Goal: Entertainment & Leisure: Browse casually

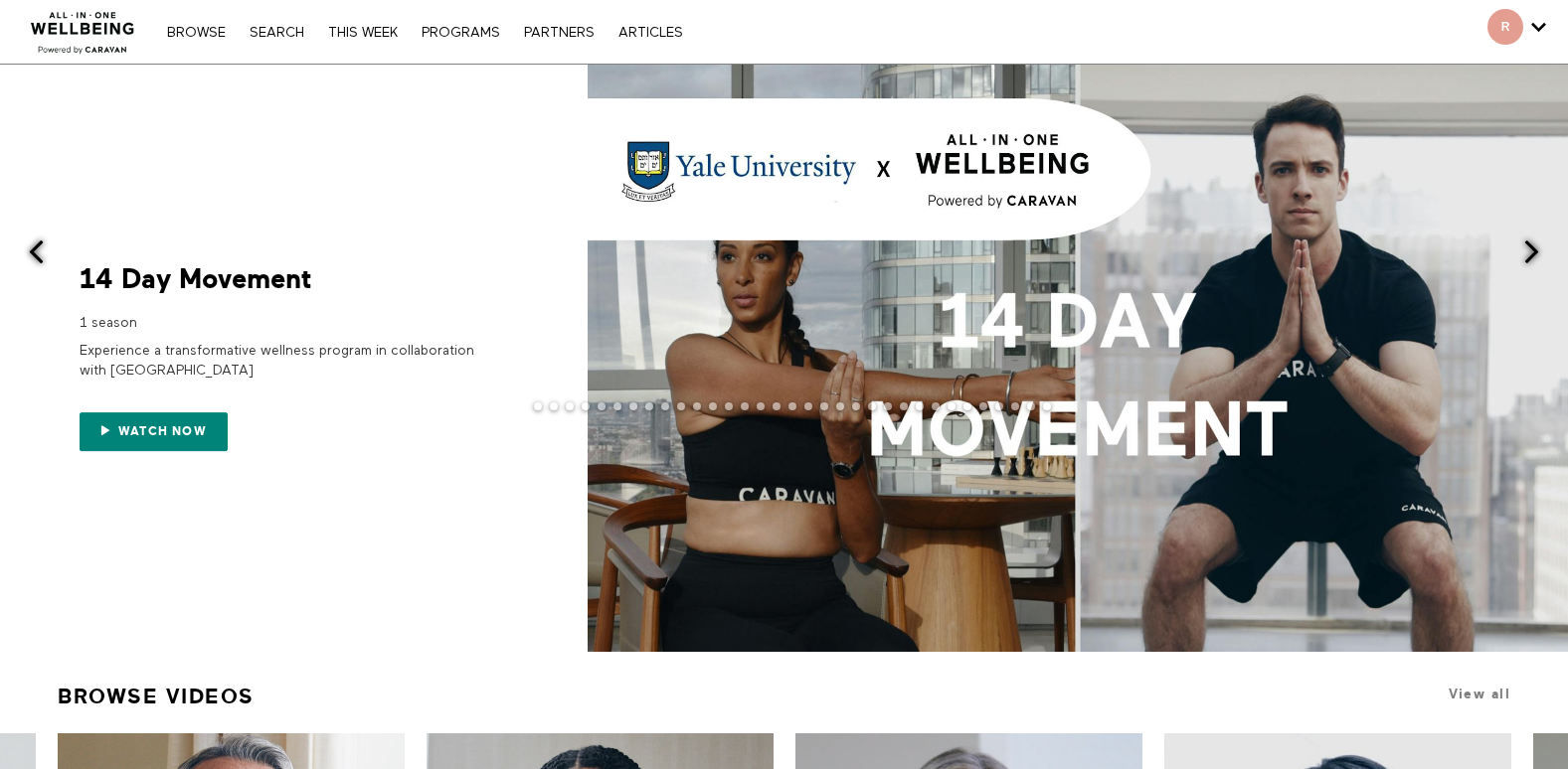
click at [183, 441] on div at bounding box center [784, 422] width 1568 height 40
click at [170, 435] on div at bounding box center [784, 422] width 1568 height 40
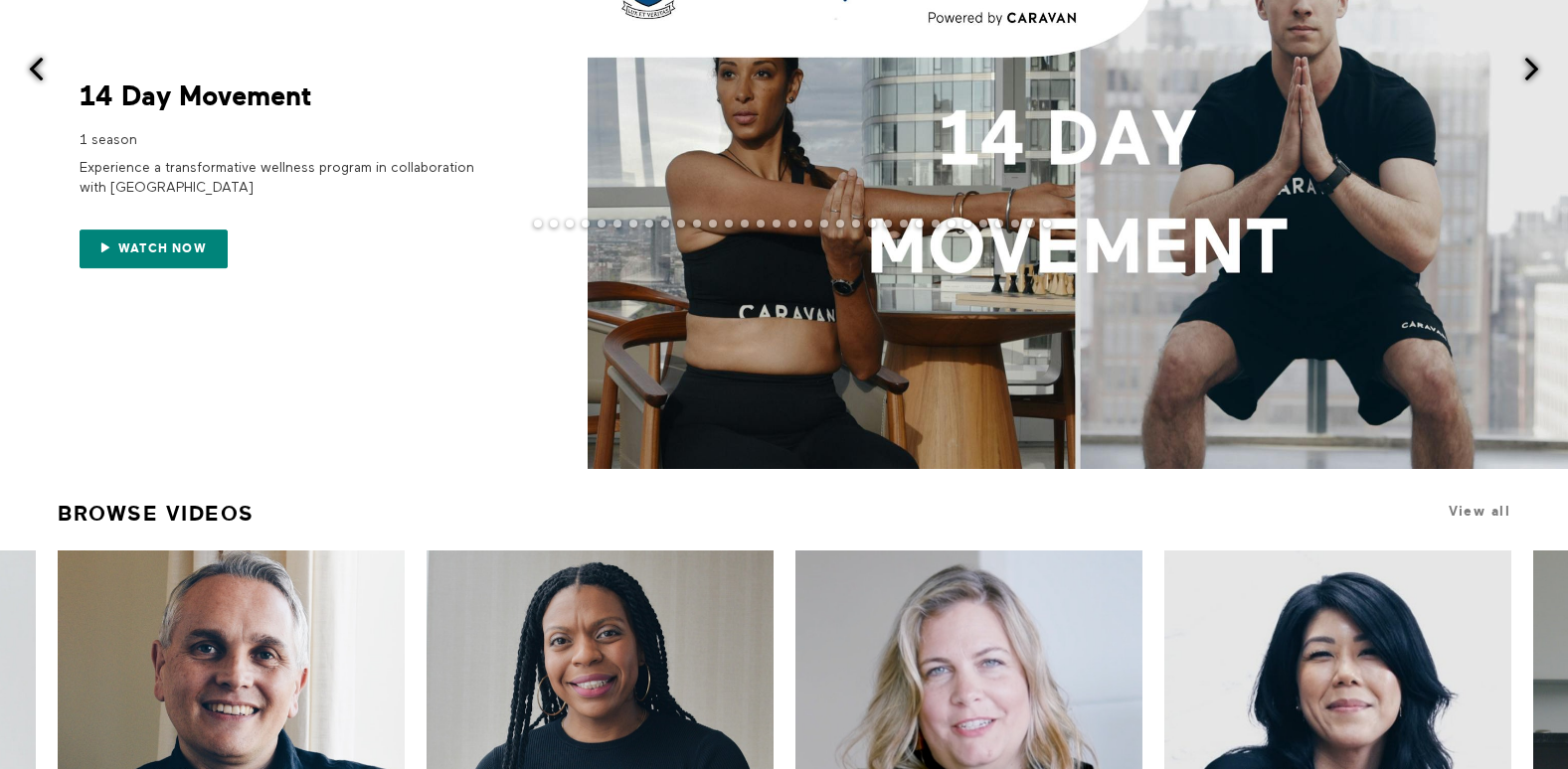
scroll to position [199, 0]
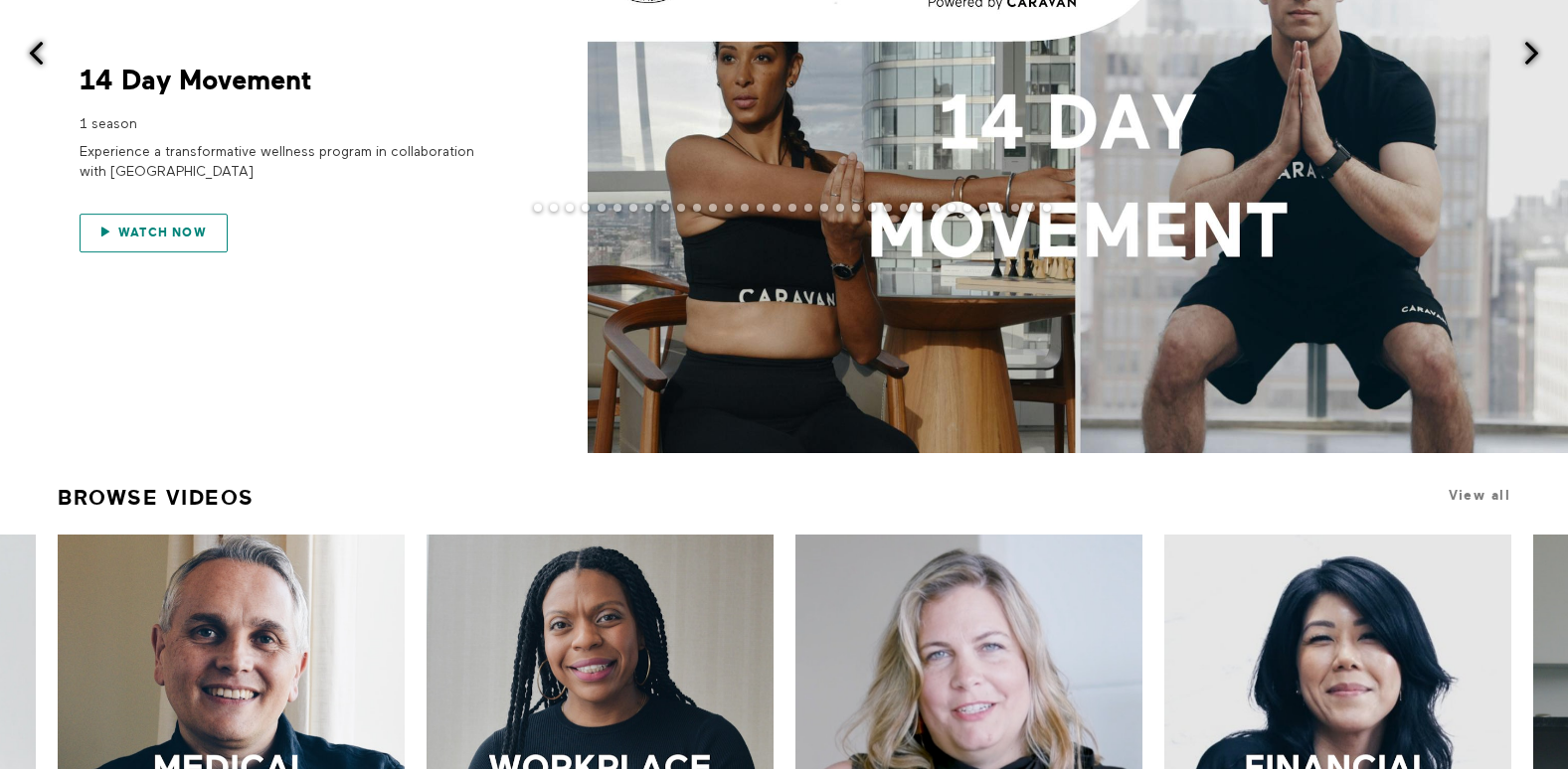
click at [170, 247] on link "Watch now" at bounding box center [154, 234] width 148 height 40
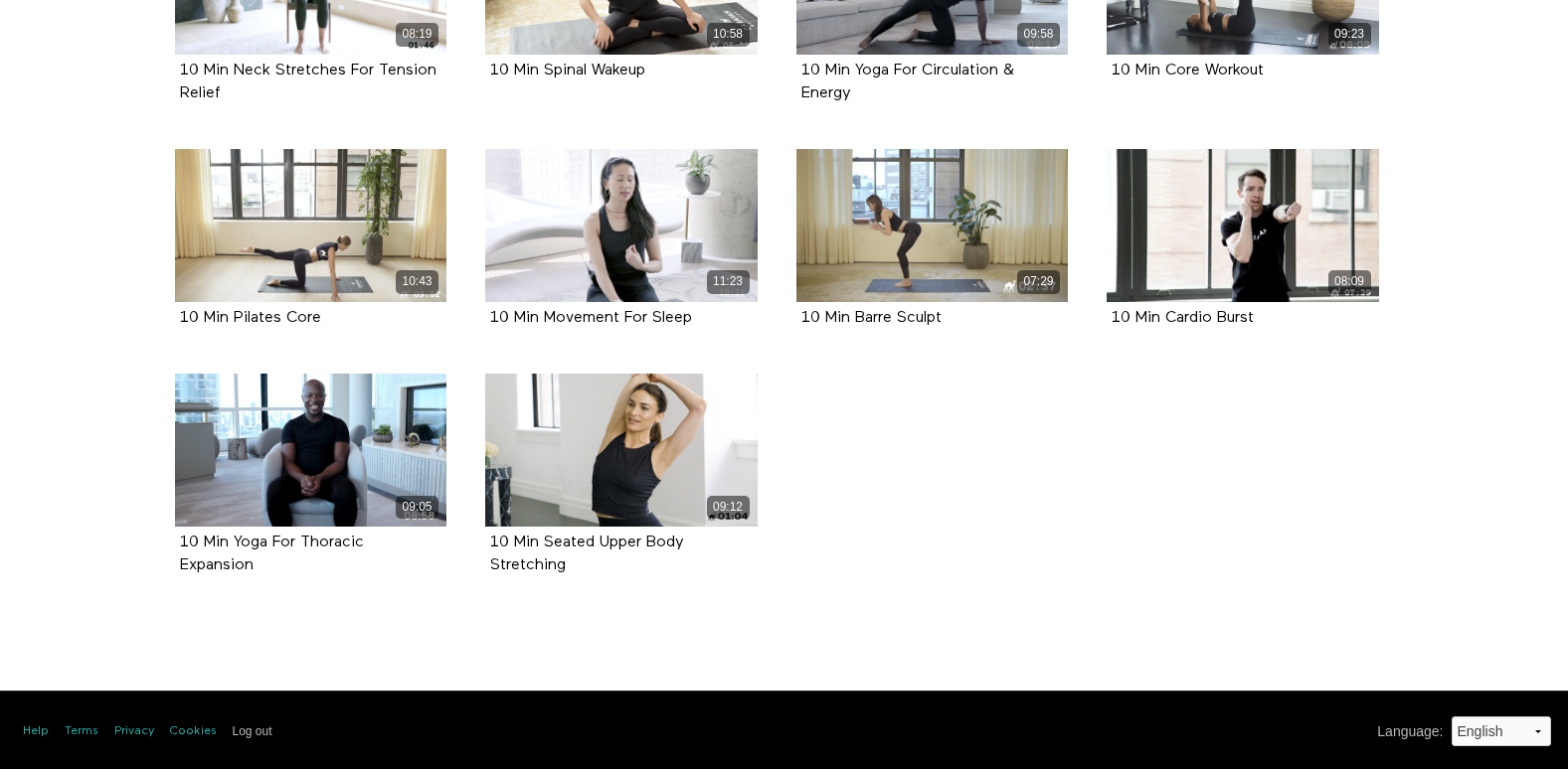
scroll to position [605, 0]
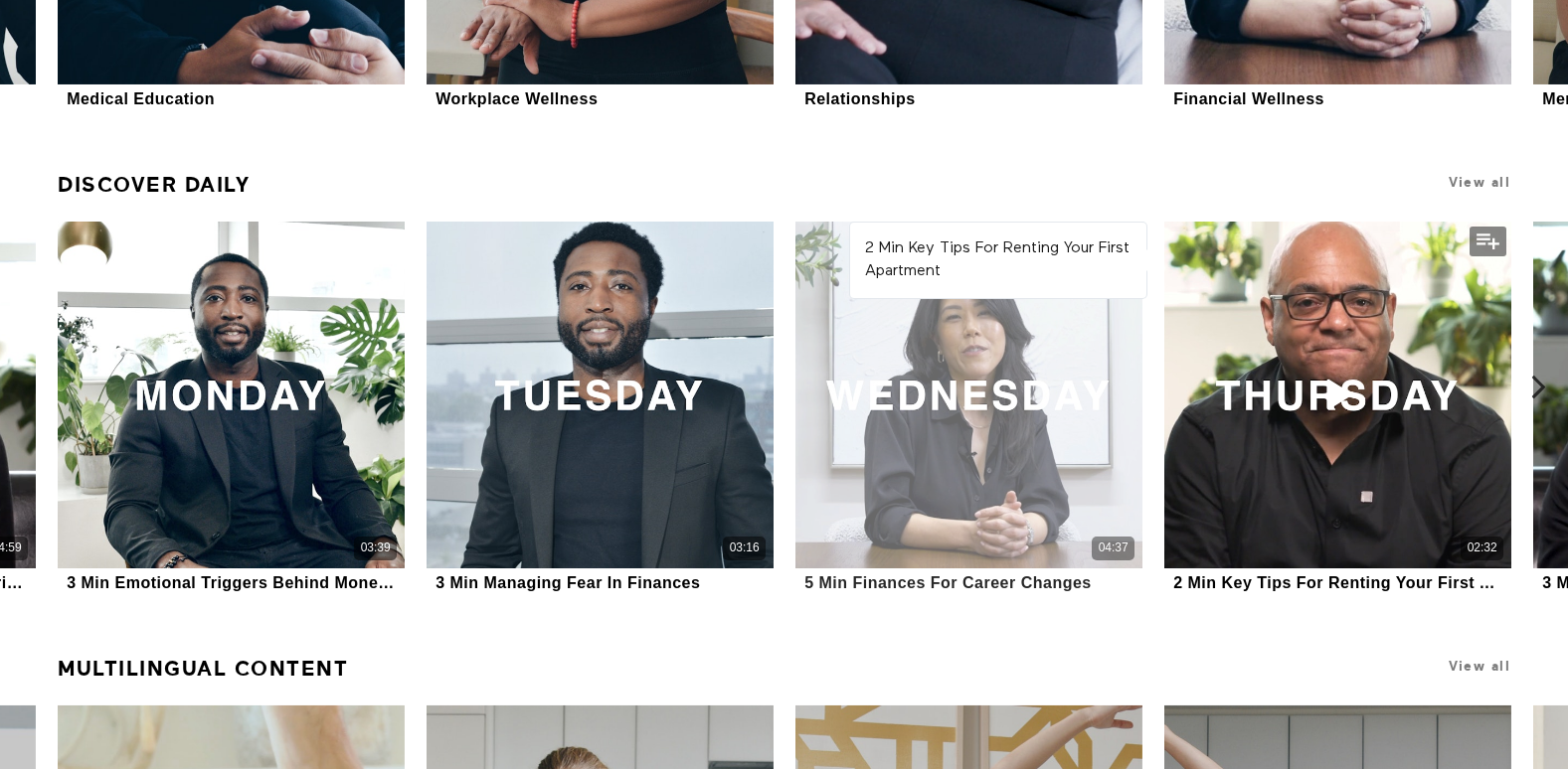
scroll to position [1192, 0]
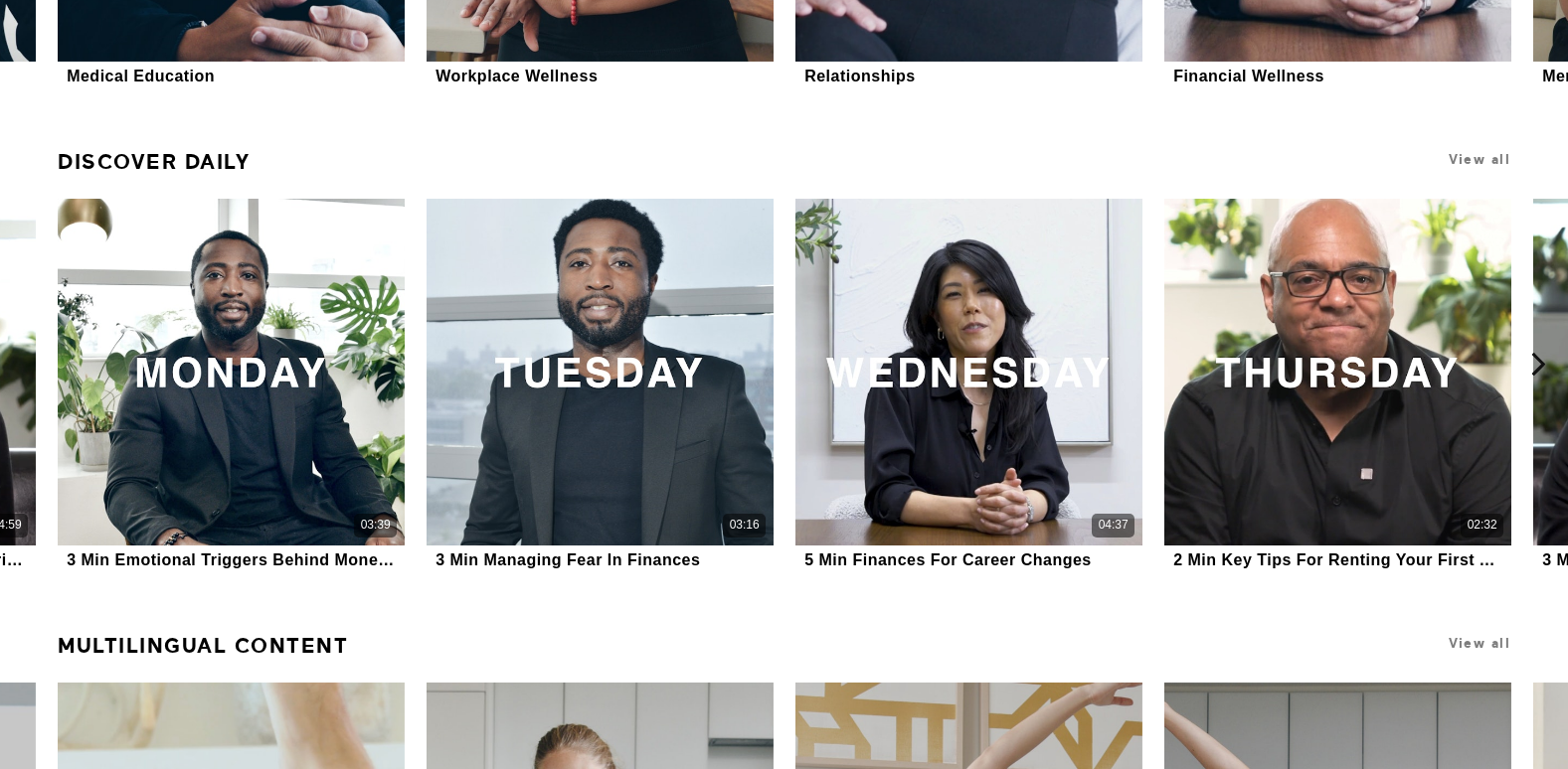
drag, startPoint x: 353, startPoint y: 178, endPoint x: 898, endPoint y: 133, distance: 546.9
click at [898, 133] on div "Discover Daily View all 2 Min Key Tips For Renting Your First Apartment Add to …" at bounding box center [784, 359] width 1568 height 484
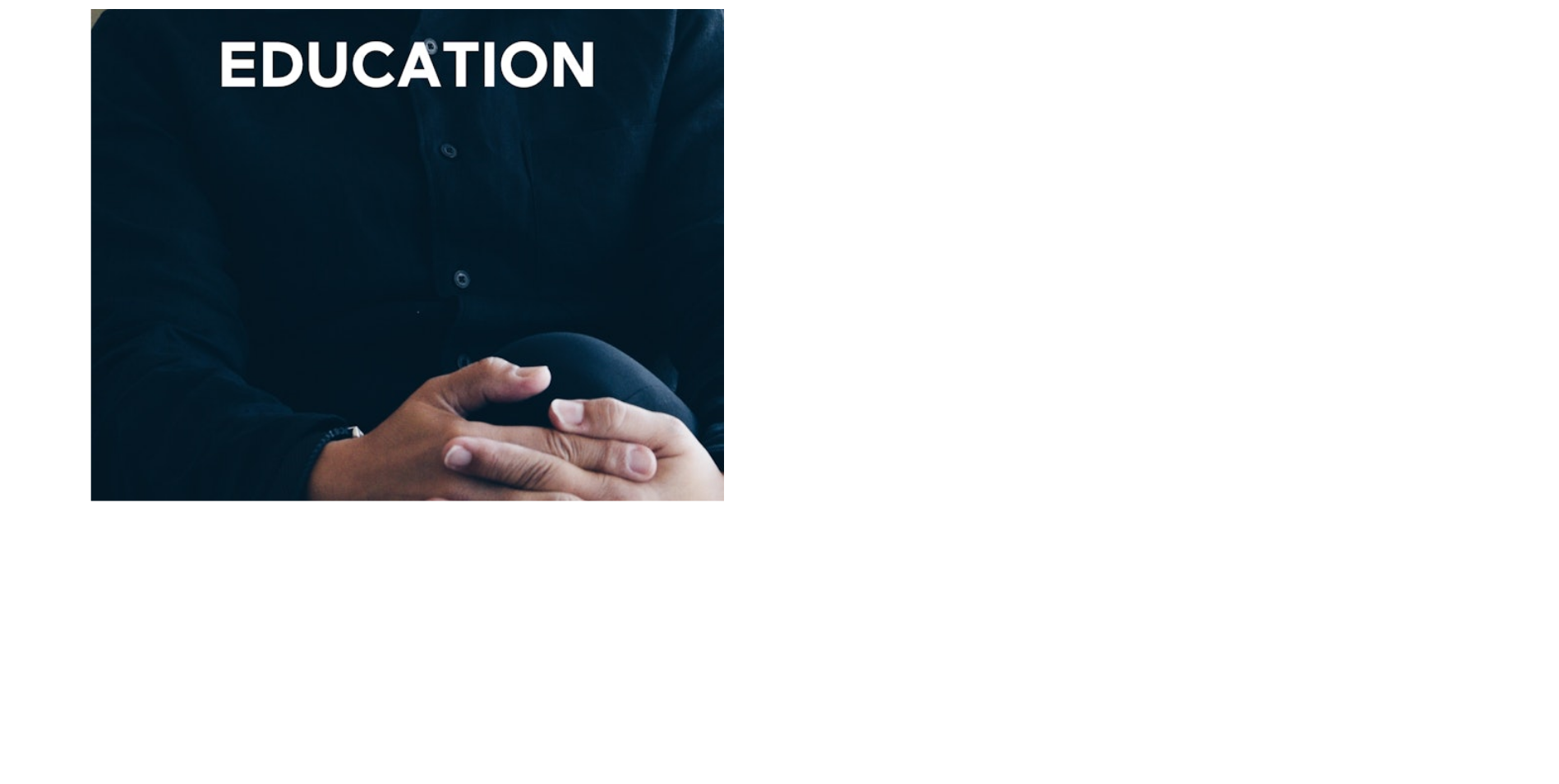
scroll to position [1253, 0]
